Goal: Task Accomplishment & Management: Manage account settings

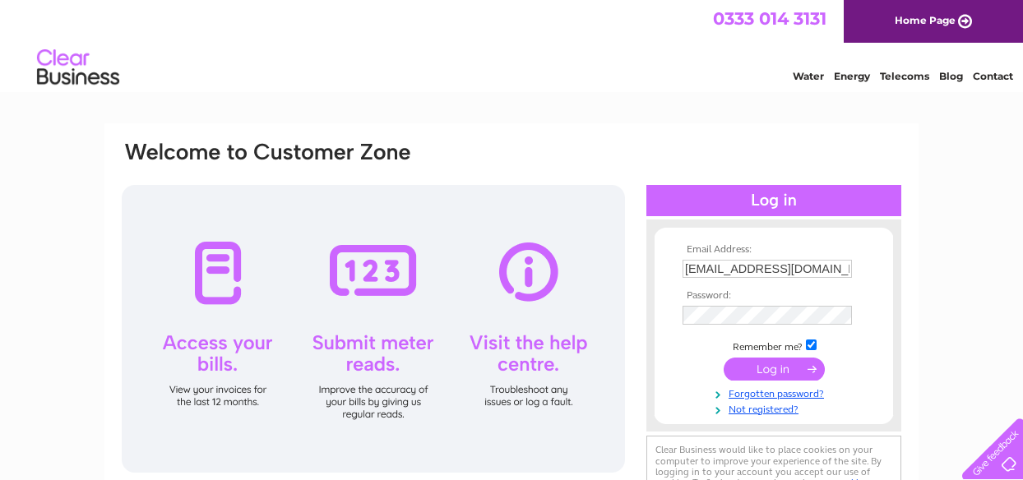
click at [772, 370] on input "submit" at bounding box center [774, 369] width 101 height 23
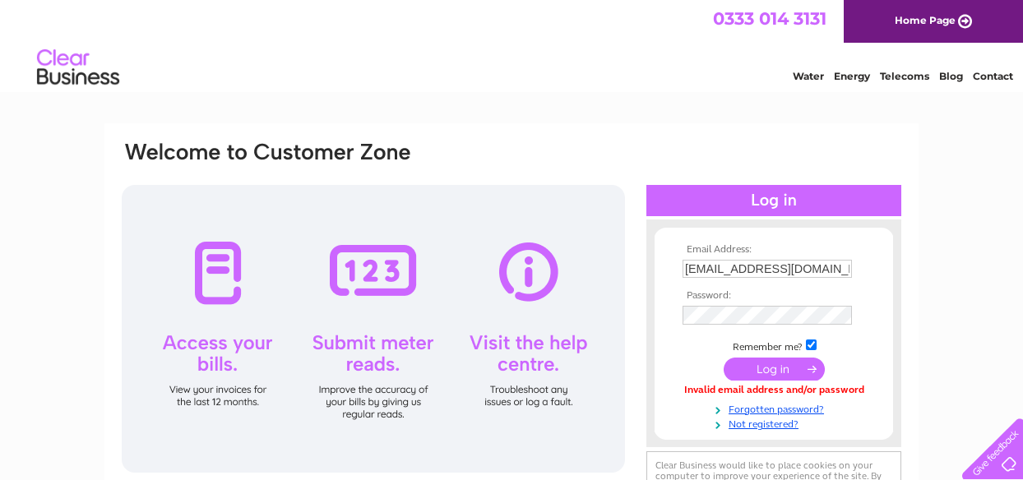
click at [772, 370] on input "submit" at bounding box center [774, 369] width 101 height 23
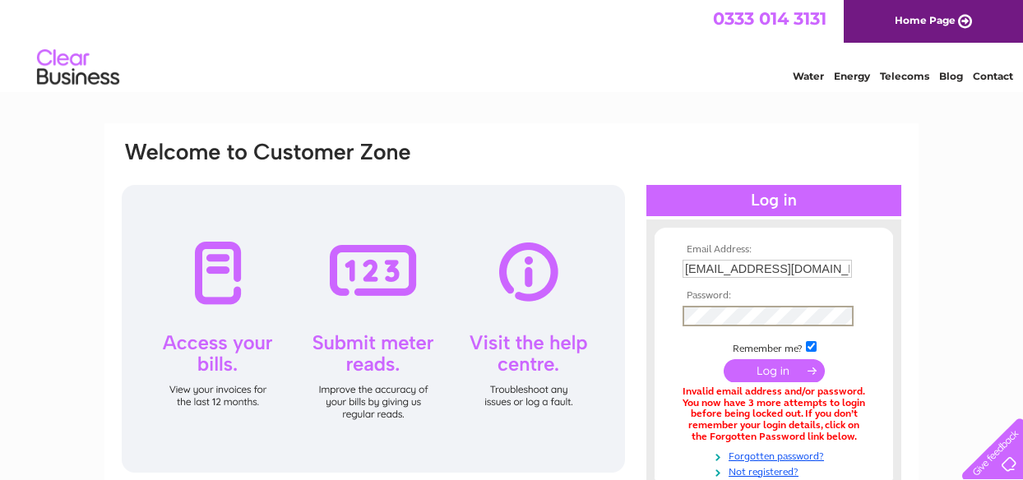
click at [724, 359] on input "submit" at bounding box center [774, 370] width 101 height 23
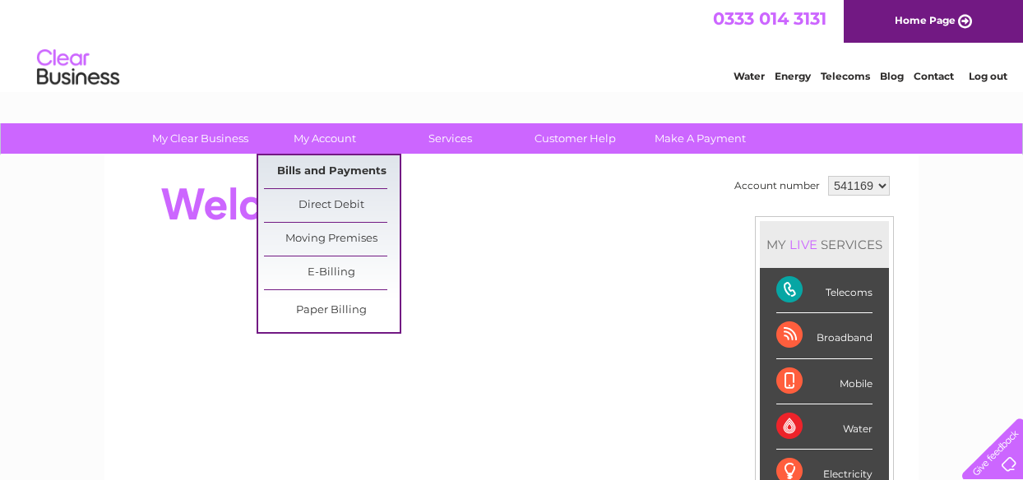
click at [334, 172] on link "Bills and Payments" at bounding box center [332, 171] width 136 height 33
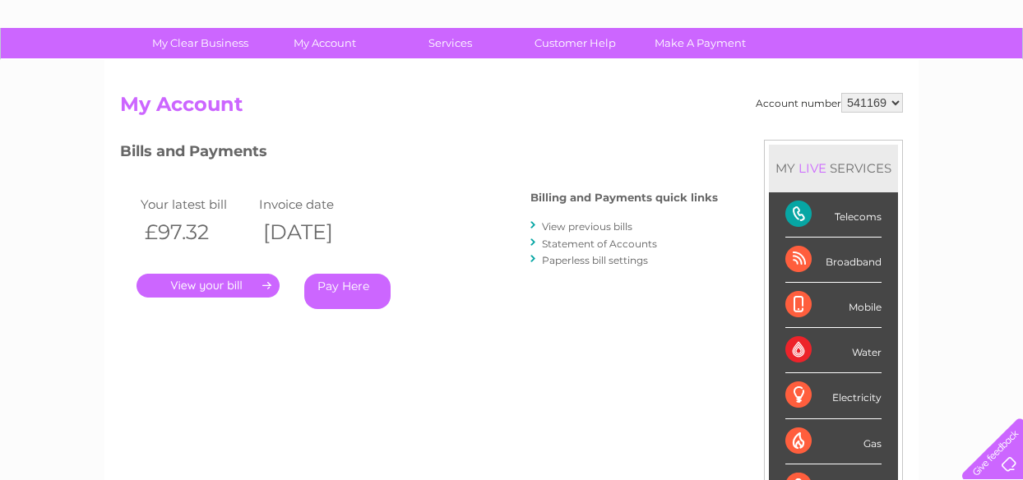
scroll to position [100, 0]
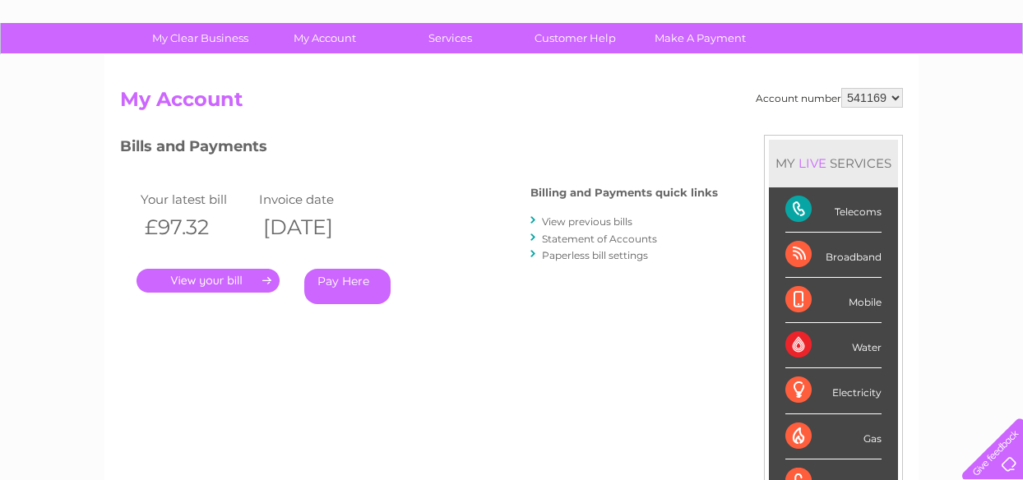
click at [222, 281] on link "." at bounding box center [208, 281] width 143 height 24
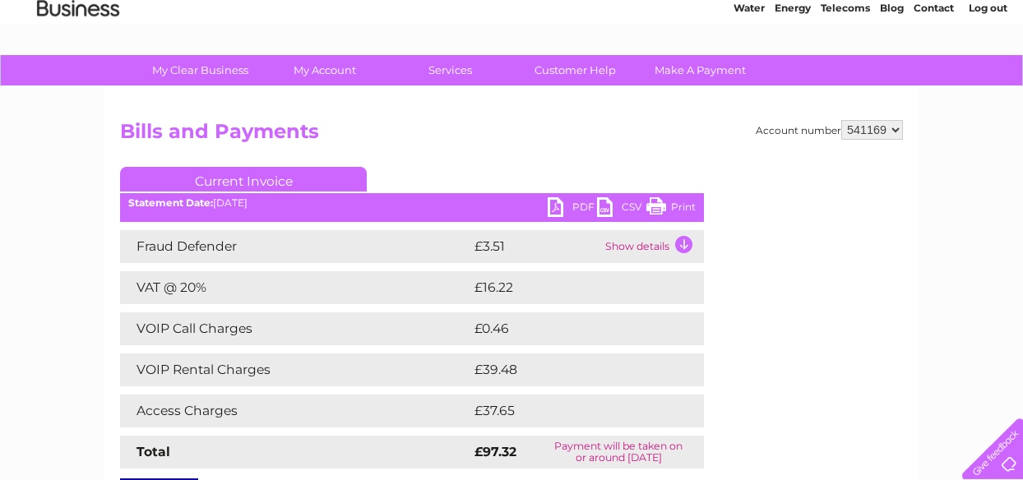
scroll to position [61, 0]
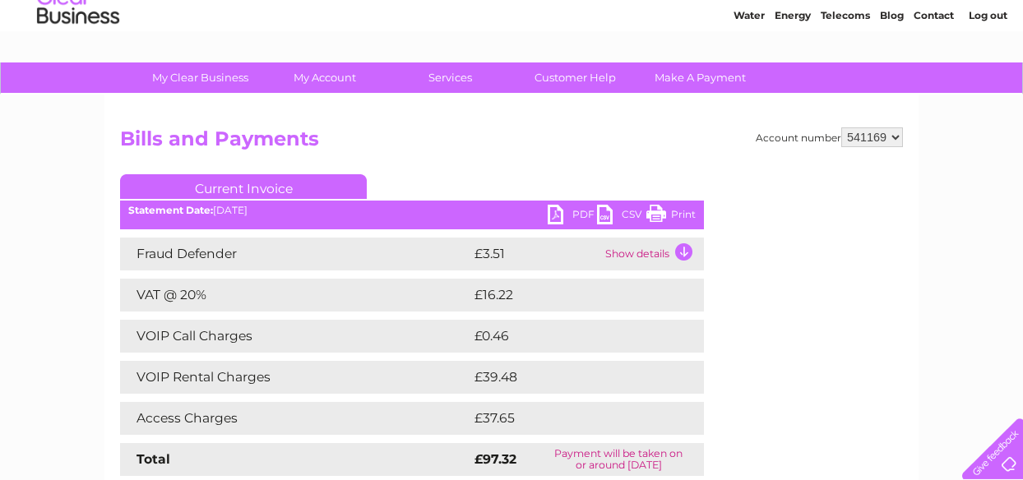
click at [563, 211] on link "PDF" at bounding box center [572, 217] width 49 height 24
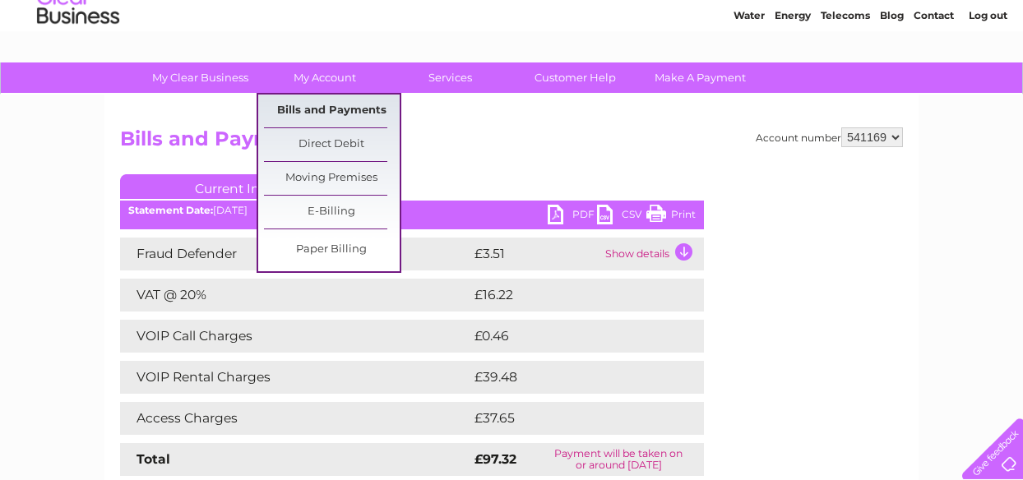
scroll to position [58, 0]
